Goal: Transaction & Acquisition: Purchase product/service

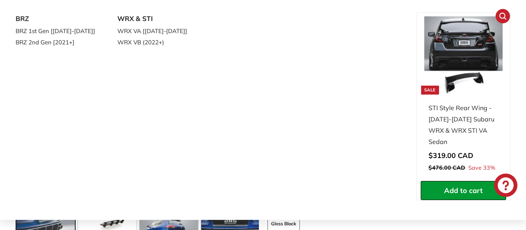
scroll to position [117, 0]
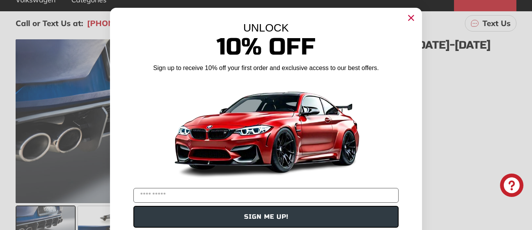
click at [407, 18] on circle "Close dialog" at bounding box center [411, 18] width 12 height 12
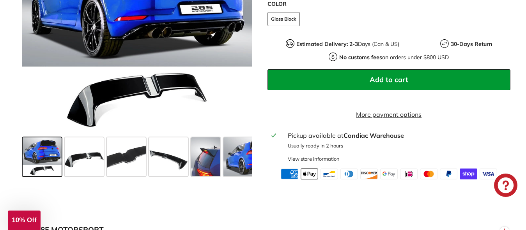
scroll to position [312, 0]
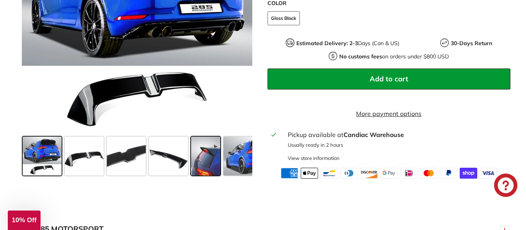
click at [205, 162] on span at bounding box center [205, 156] width 29 height 39
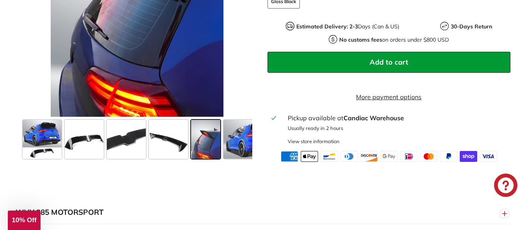
scroll to position [351, 0]
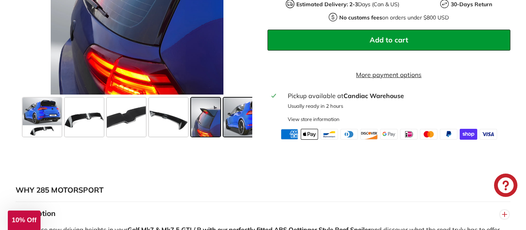
click at [237, 126] on span at bounding box center [252, 117] width 58 height 39
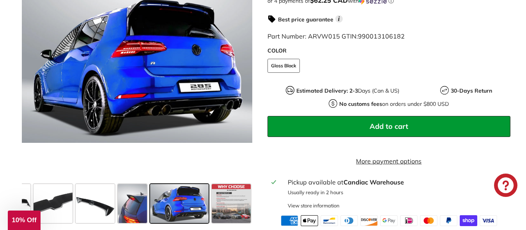
scroll to position [312, 0]
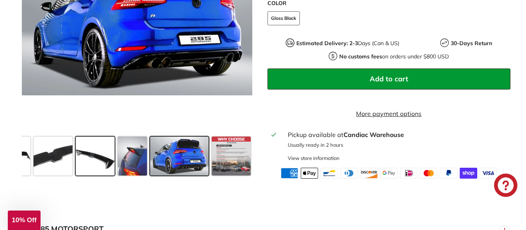
click at [97, 168] on span at bounding box center [95, 156] width 39 height 39
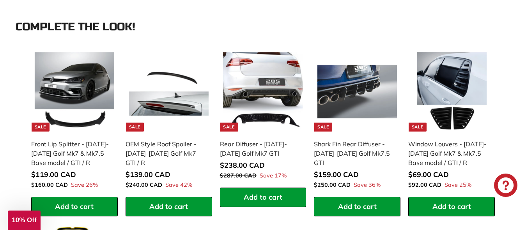
scroll to position [780, 0]
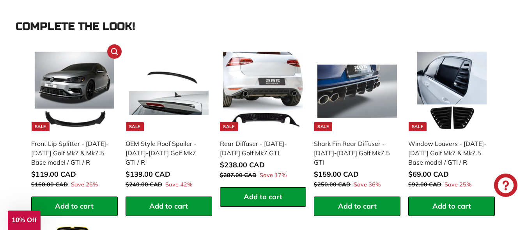
click at [87, 94] on img at bounding box center [75, 92] width 80 height 80
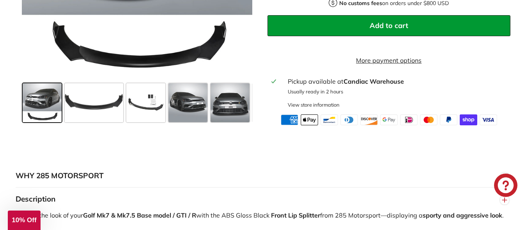
scroll to position [351, 0]
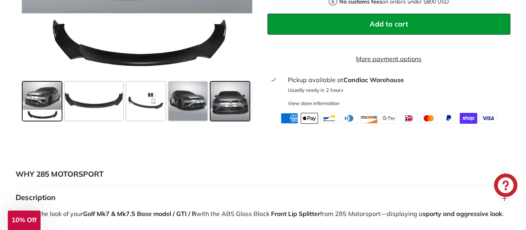
click at [224, 119] on span at bounding box center [230, 101] width 39 height 39
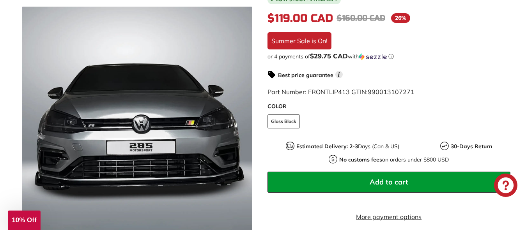
scroll to position [156, 0]
